Goal: Task Accomplishment & Management: Manage account settings

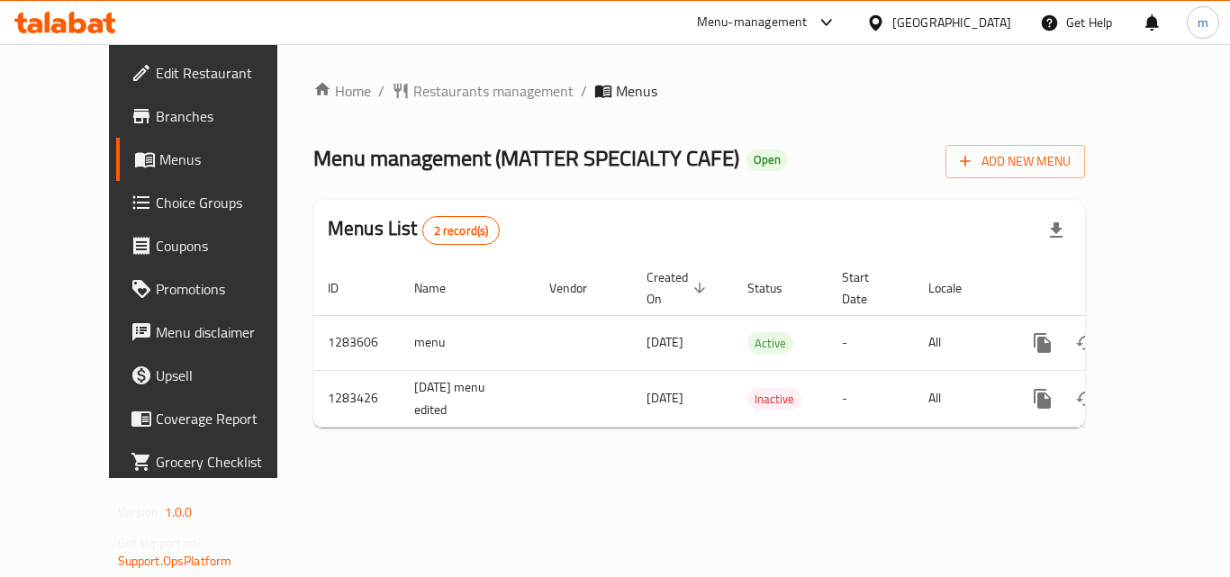
click at [136, 8] on div "Menu-management United Arab Emirates Get Help m" at bounding box center [615, 22] width 1230 height 43
click at [59, 24] on icon at bounding box center [58, 25] width 15 height 15
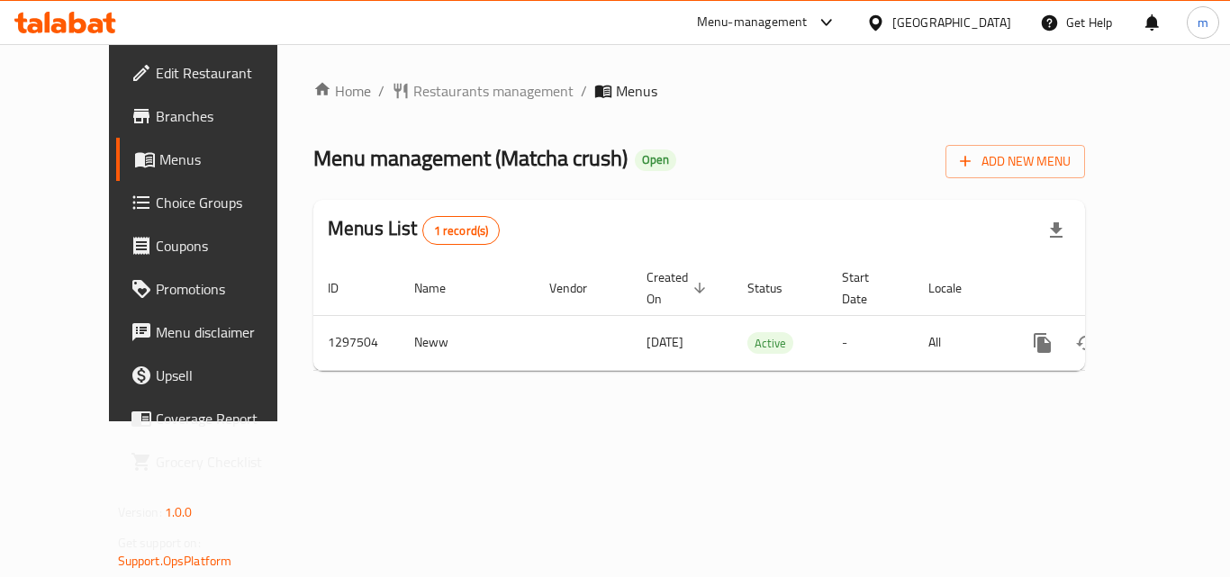
click at [156, 69] on span "Edit Restaurant" at bounding box center [228, 73] width 144 height 22
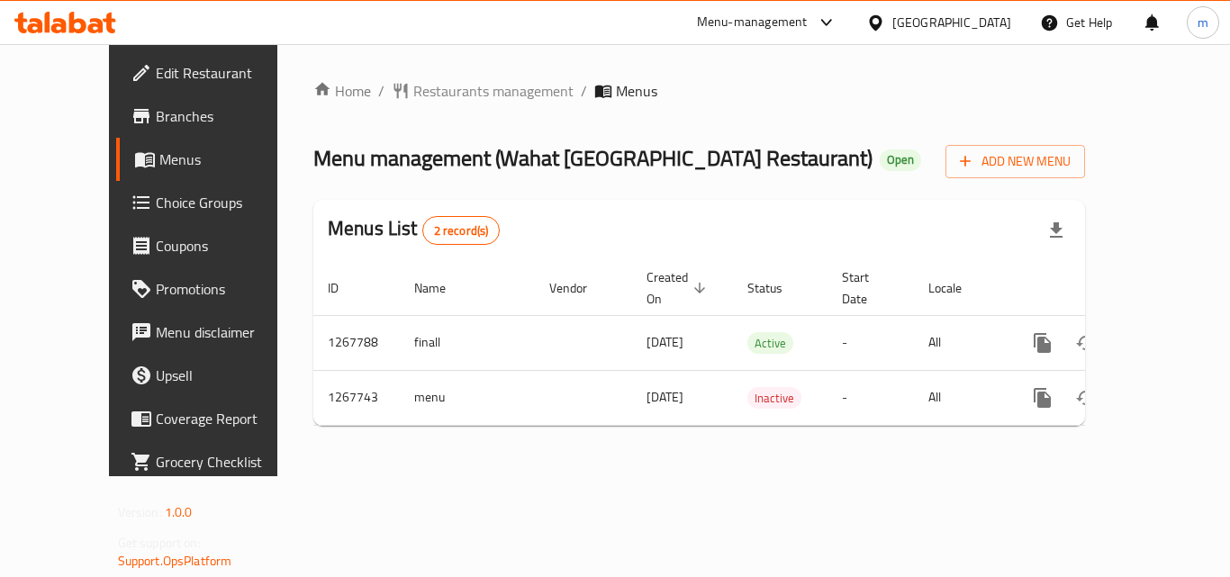
click at [923, 28] on div "[GEOGRAPHIC_DATA]" at bounding box center [951, 23] width 119 height 20
click at [156, 62] on span "Edit Restaurant" at bounding box center [228, 73] width 144 height 22
click at [80, 24] on icon at bounding box center [65, 23] width 102 height 22
click at [159, 65] on span "Edit Restaurant" at bounding box center [228, 73] width 144 height 22
